Goal: Information Seeking & Learning: Learn about a topic

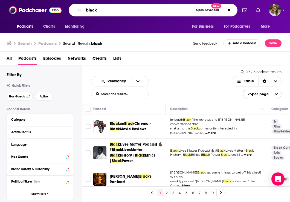
drag, startPoint x: 100, startPoint y: 10, endPoint x: 53, endPoint y: 2, distance: 47.4
click at [53, 2] on div "Podcasts Charts Monitoring black Open Advanced New For Business For Podcasters …" at bounding box center [145, 10] width 290 height 20
type input "oldish"
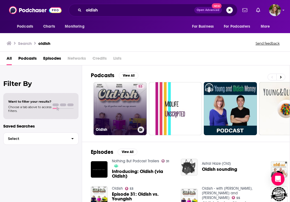
click at [135, 107] on link "53 Oldish" at bounding box center [120, 108] width 53 height 53
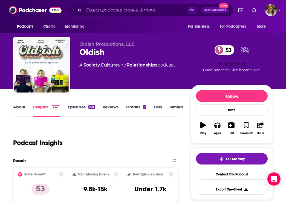
scroll to position [50, 0]
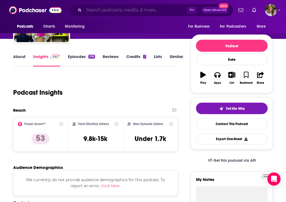
click at [109, 11] on input "Search podcasts, credits, & more..." at bounding box center [135, 10] width 103 height 9
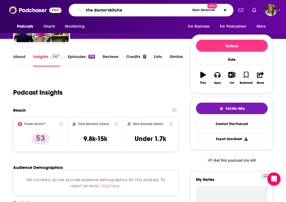
type input "the doctor'skitchen"
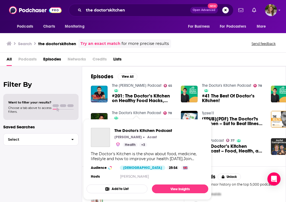
click at [153, 114] on link "The Doctor's Kitchen Podcast" at bounding box center [136, 113] width 49 height 5
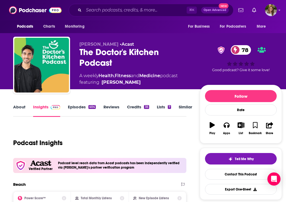
click at [19, 109] on link "About" at bounding box center [19, 110] width 12 height 13
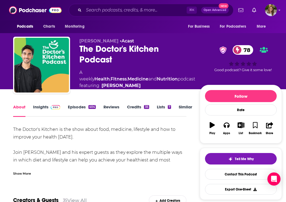
click at [43, 108] on link "Insights" at bounding box center [46, 110] width 27 height 13
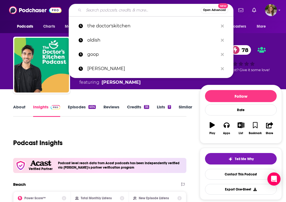
click at [120, 9] on input "Search podcasts, credits, & more..." at bounding box center [142, 10] width 117 height 9
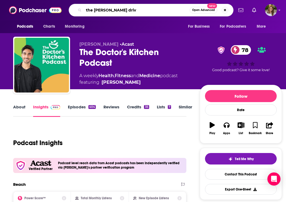
type input "the [PERSON_NAME] drive"
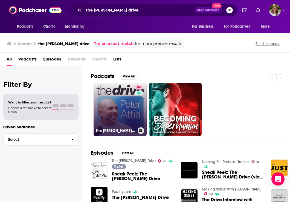
click at [123, 87] on link "[STREET_ADDRESS][PERSON_NAME]" at bounding box center [120, 109] width 53 height 53
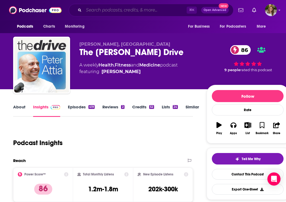
click at [134, 11] on input "Search podcasts, credits, & more..." at bounding box center [135, 10] width 103 height 9
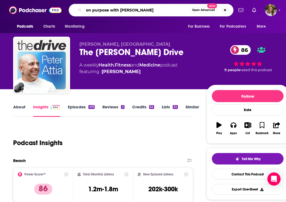
type input "on purpose with [PERSON_NAME]"
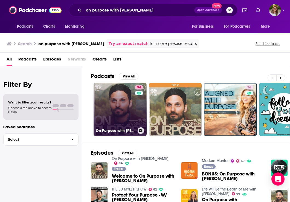
click at [129, 114] on link "94 On Purpose with [PERSON_NAME]" at bounding box center [120, 109] width 53 height 53
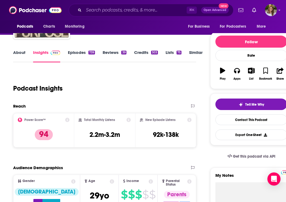
scroll to position [53, 0]
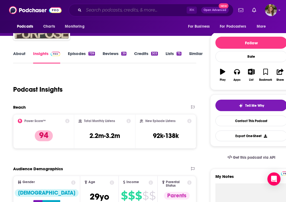
click at [123, 7] on input "Search podcasts, credits, & more..." at bounding box center [135, 10] width 103 height 9
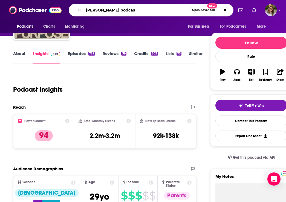
type input "[PERSON_NAME] podcast"
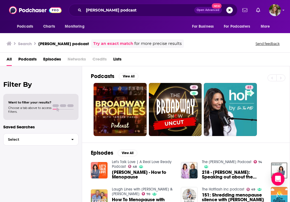
click at [26, 60] on span "Podcasts" at bounding box center [27, 60] width 18 height 11
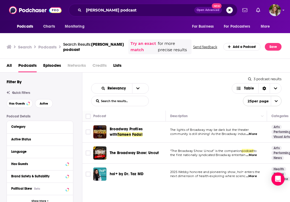
click at [184, 84] on div "Relevancy List Search Input Search the results... Table" at bounding box center [161, 94] width 141 height 23
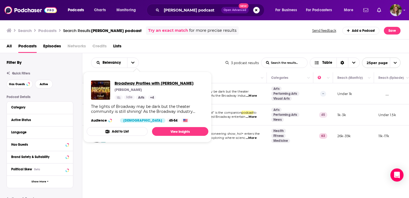
click at [136, 82] on span "Broadway Profiles with [PERSON_NAME]" at bounding box center [154, 82] width 79 height 5
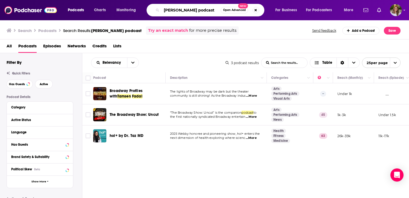
click at [208, 12] on input "[PERSON_NAME] podcast" at bounding box center [191, 10] width 59 height 9
click at [257, 9] on button "Search podcasts, credits, & more..." at bounding box center [256, 10] width 7 height 7
type input "dr [PERSON_NAME] show"
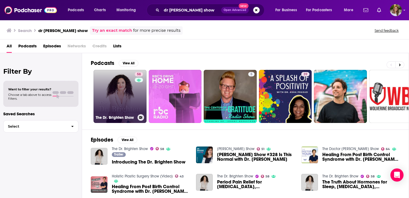
click at [124, 103] on link "58 The Dr. Brighten Show" at bounding box center [120, 96] width 53 height 53
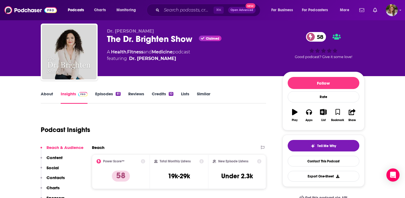
scroll to position [16, 0]
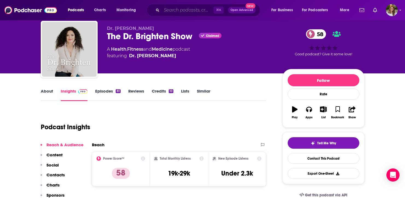
click at [185, 11] on input "Search podcasts, credits, & more..." at bounding box center [188, 10] width 52 height 9
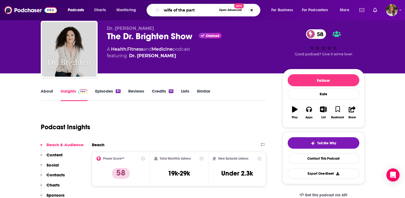
type input "wife of the party"
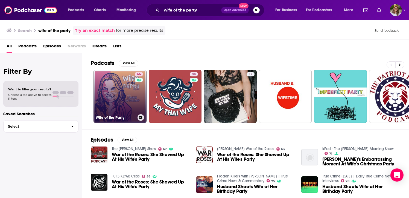
click at [122, 99] on link "66 Wife of the Party" at bounding box center [120, 96] width 53 height 53
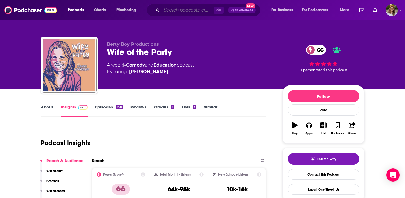
click at [176, 10] on input "Search podcasts, credits, & more..." at bounding box center [188, 10] width 52 height 9
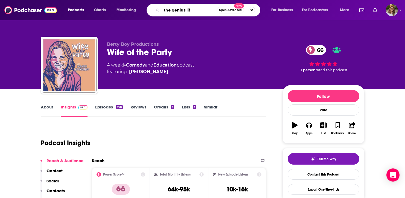
type input "the genius life"
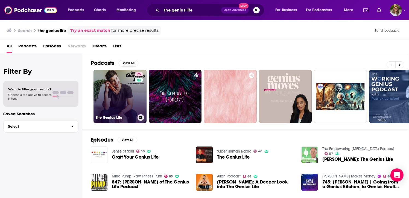
click at [125, 96] on link "75 The Genius Life" at bounding box center [120, 96] width 53 height 53
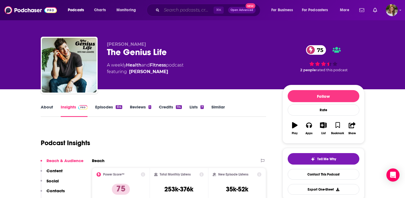
click at [182, 11] on input "Search podcasts, credits, & more..." at bounding box center [188, 10] width 52 height 9
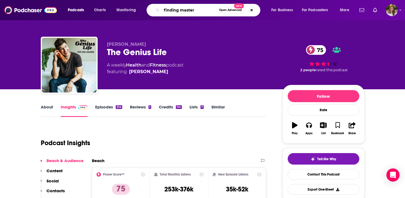
type input "finding mastery"
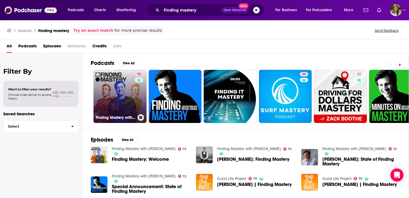
click at [113, 95] on link "72 Finding Mastery with [PERSON_NAME]" at bounding box center [120, 96] width 53 height 53
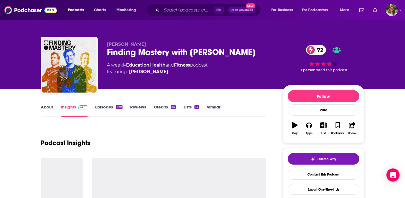
click at [108, 108] on link "Episodes 579" at bounding box center [108, 110] width 27 height 13
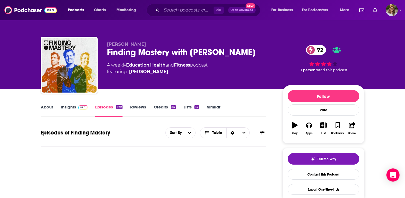
click at [71, 109] on link "Insights" at bounding box center [74, 110] width 27 height 13
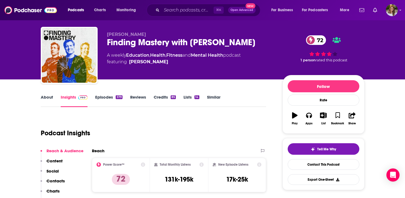
scroll to position [10, 0]
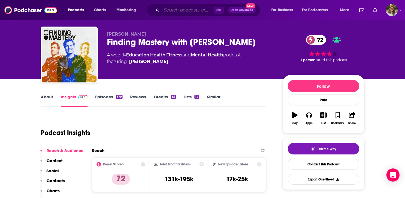
click at [175, 11] on input "Search podcasts, credits, & more..." at bounding box center [188, 10] width 52 height 9
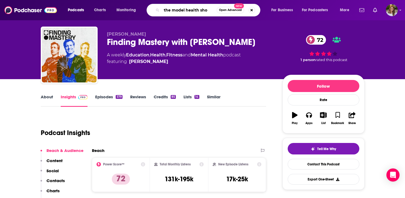
type input "the model health show"
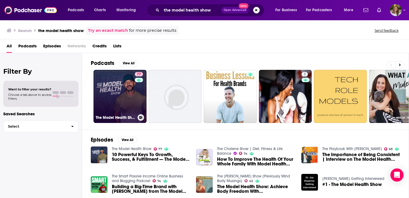
click at [122, 101] on link "77 The Model Health Show" at bounding box center [120, 96] width 53 height 53
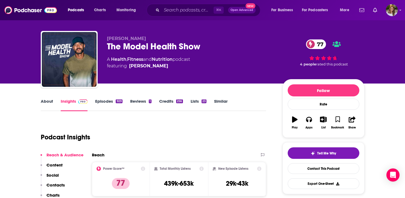
scroll to position [7, 0]
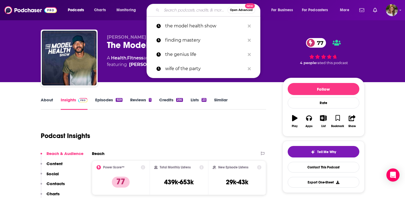
click at [184, 10] on input "Search podcasts, credits, & more..." at bounding box center [195, 10] width 66 height 9
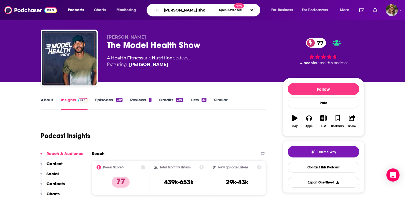
type input "[PERSON_NAME] show"
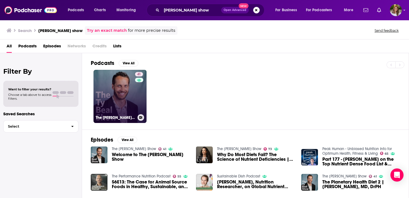
click at [124, 90] on link "41 The [PERSON_NAME] Show" at bounding box center [120, 96] width 53 height 53
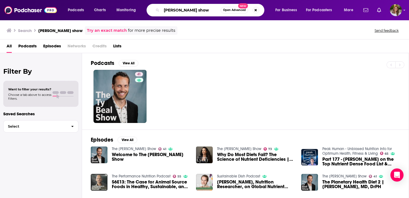
drag, startPoint x: 198, startPoint y: 11, endPoint x: 132, endPoint y: -2, distance: 67.2
click at [132, 0] on html "Podcasts Charts Monitoring [PERSON_NAME] show Open Advanced New For Business Fo…" at bounding box center [204, 99] width 409 height 198
type input "she md"
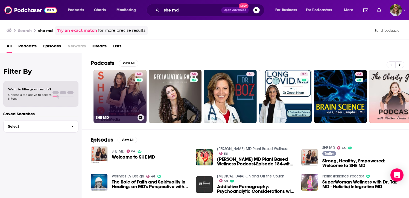
click at [116, 88] on link "64 SHE MD" at bounding box center [120, 96] width 53 height 53
